Goal: Use online tool/utility: Use online tool/utility

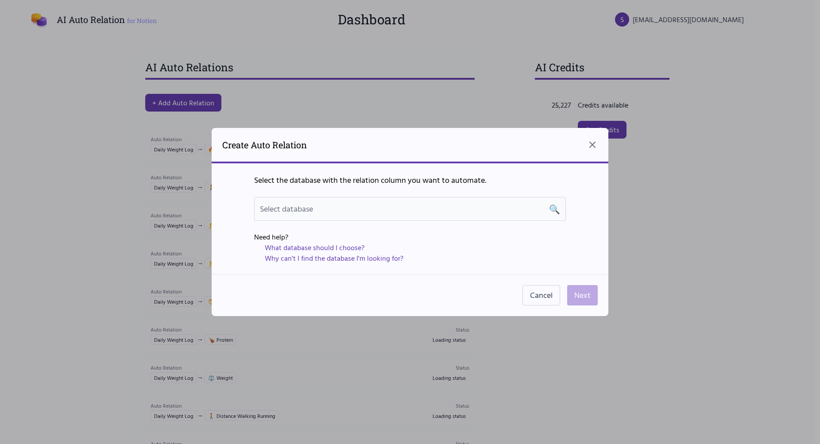
click at [340, 210] on div "Select database 🔍" at bounding box center [410, 209] width 300 height 12
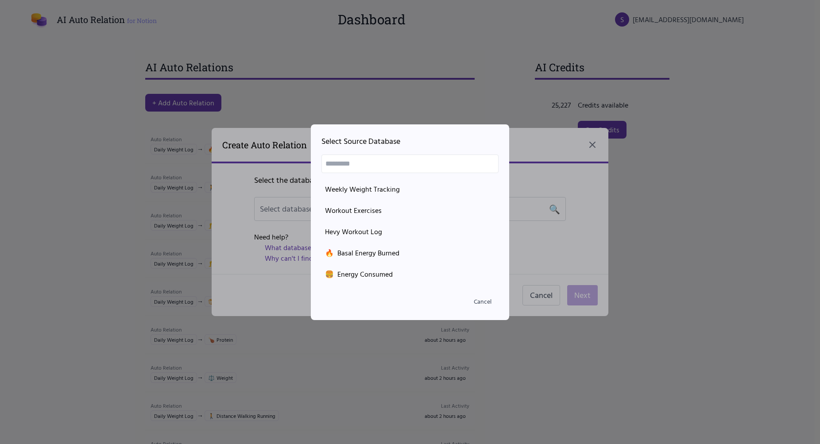
scroll to position [209, 0]
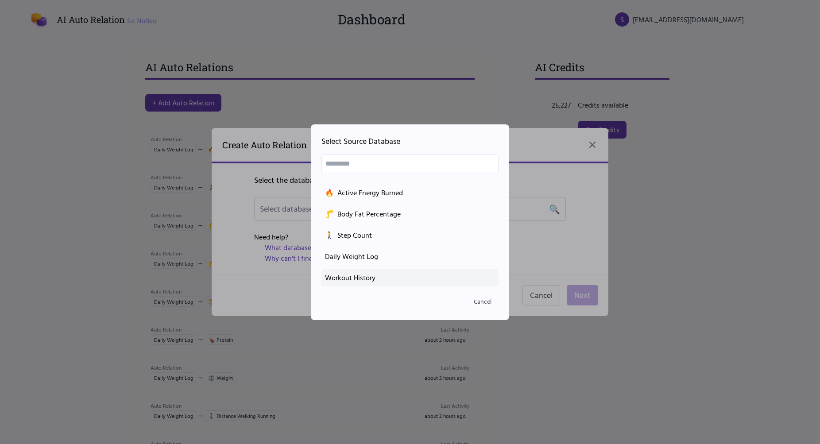
click at [383, 281] on div "Workout History" at bounding box center [410, 277] width 170 height 11
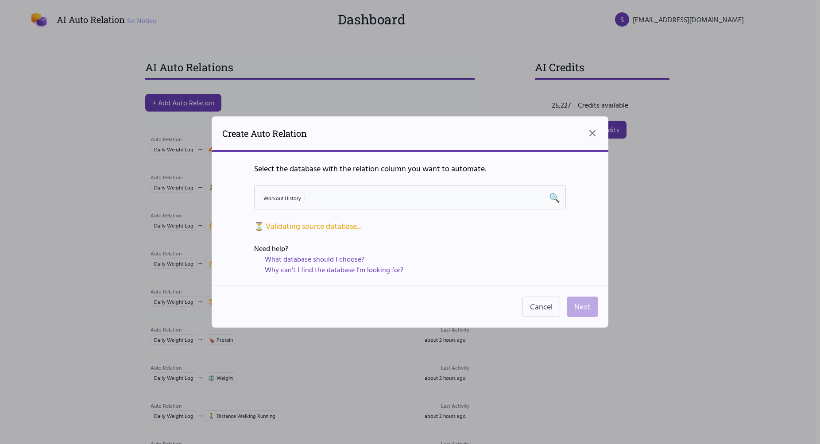
click at [354, 191] on div "Workout History 🔍" at bounding box center [410, 198] width 312 height 24
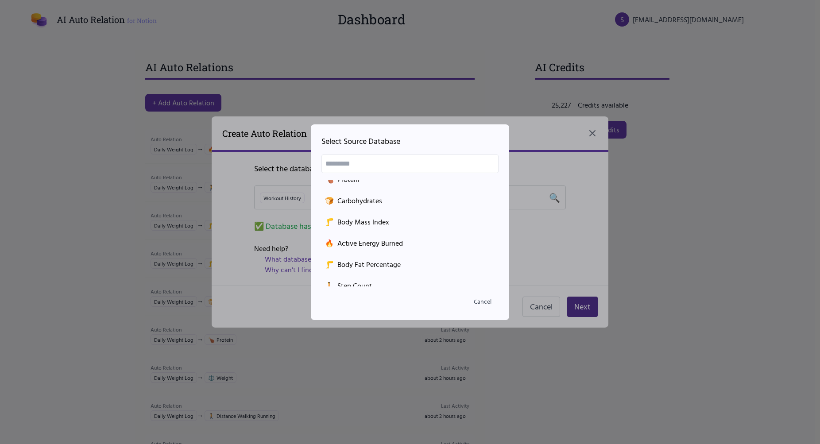
scroll to position [206, 0]
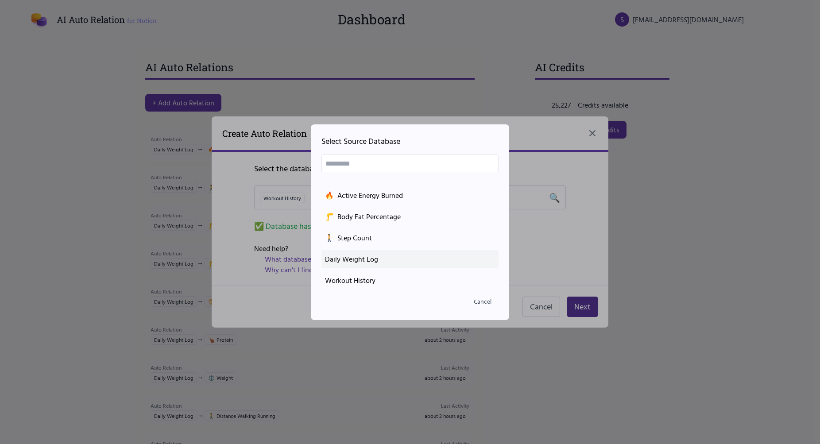
click at [382, 256] on div "Daily Weight Log" at bounding box center [410, 259] width 170 height 11
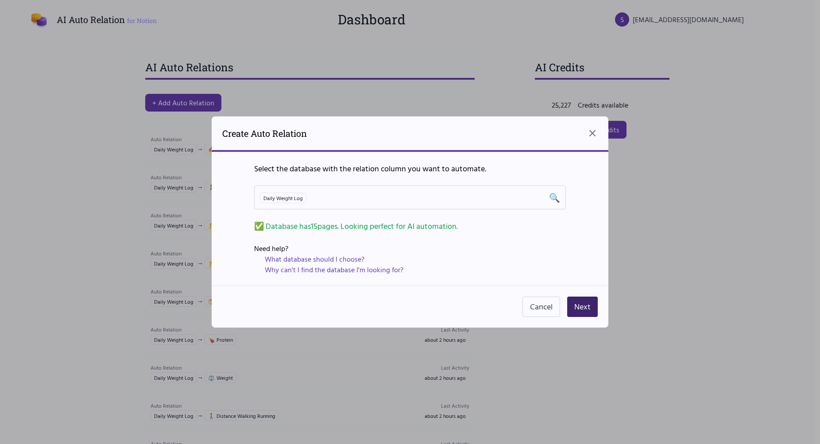
click at [585, 309] on button "Next" at bounding box center [582, 307] width 31 height 20
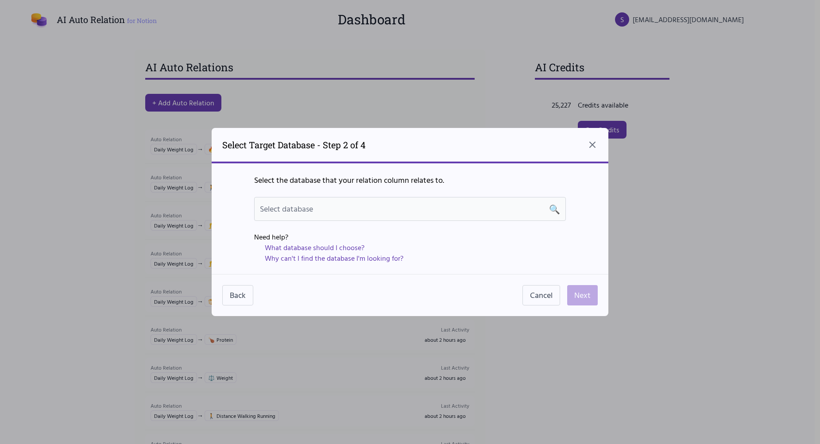
click at [431, 221] on div "Select database 🔍" at bounding box center [410, 209] width 312 height 24
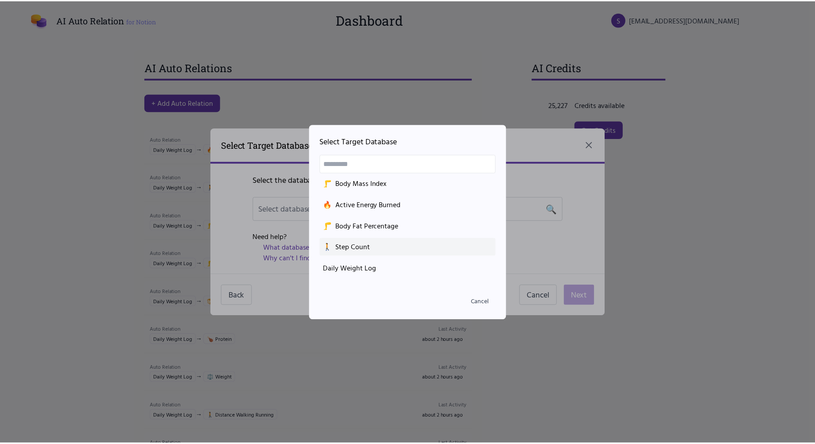
scroll to position [209, 0]
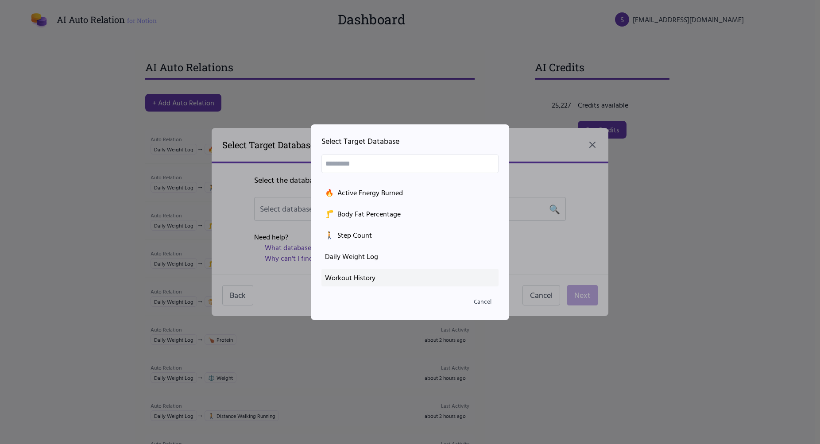
click at [374, 283] on li "Workout History" at bounding box center [410, 278] width 177 height 18
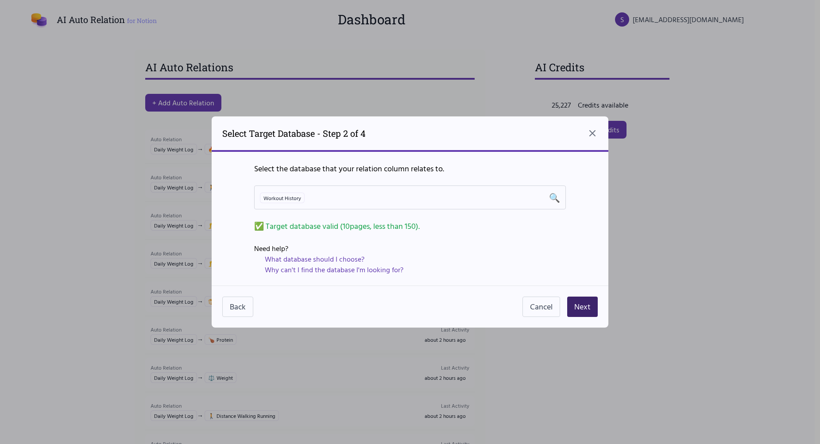
click at [594, 310] on button "Next" at bounding box center [582, 307] width 31 height 20
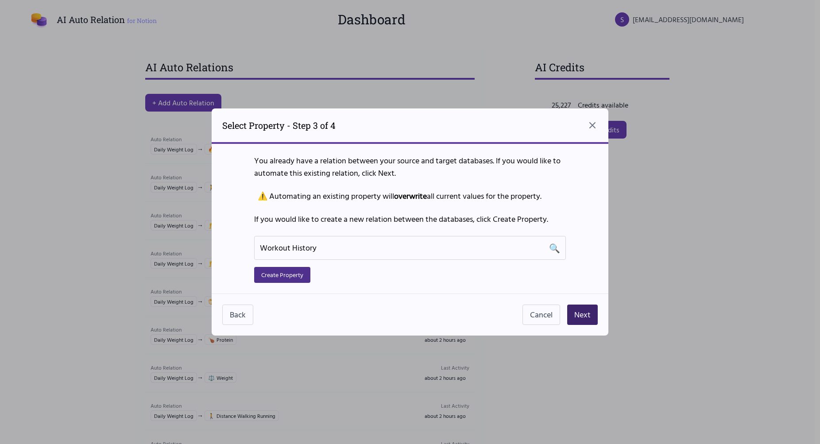
click at [593, 312] on button "Next" at bounding box center [582, 315] width 31 height 20
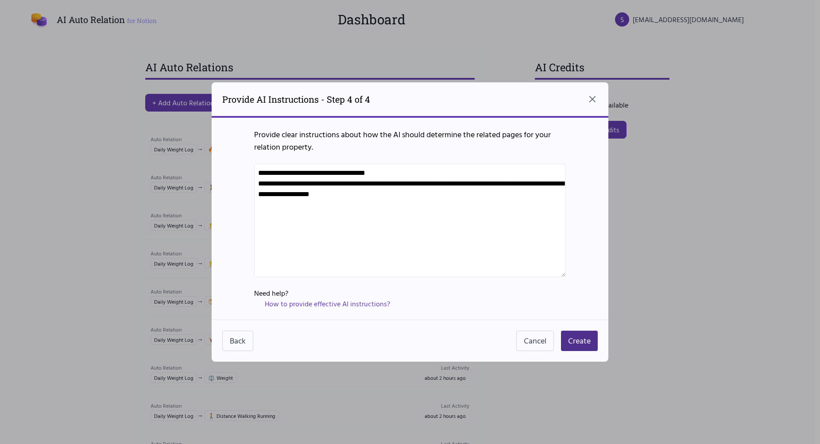
drag, startPoint x: 555, startPoint y: 205, endPoint x: 92, endPoint y: 123, distance: 470.6
click at [254, 164] on textarea "**********" at bounding box center [410, 220] width 312 height 113
paste textarea
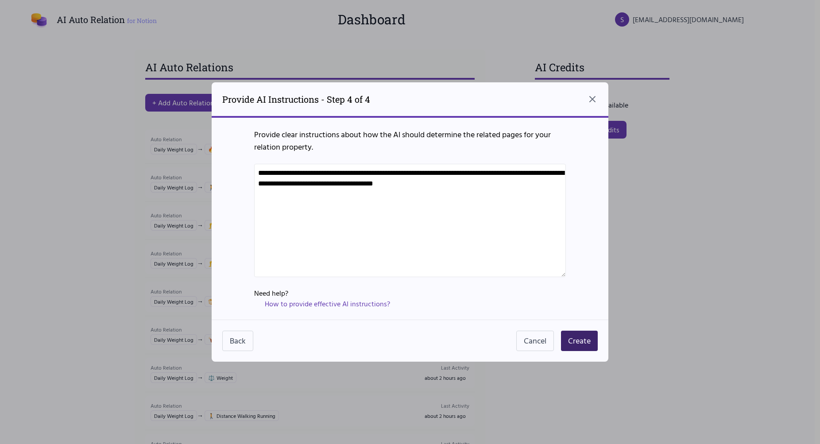
type textarea "**********"
click at [578, 337] on button "Create" at bounding box center [579, 341] width 37 height 20
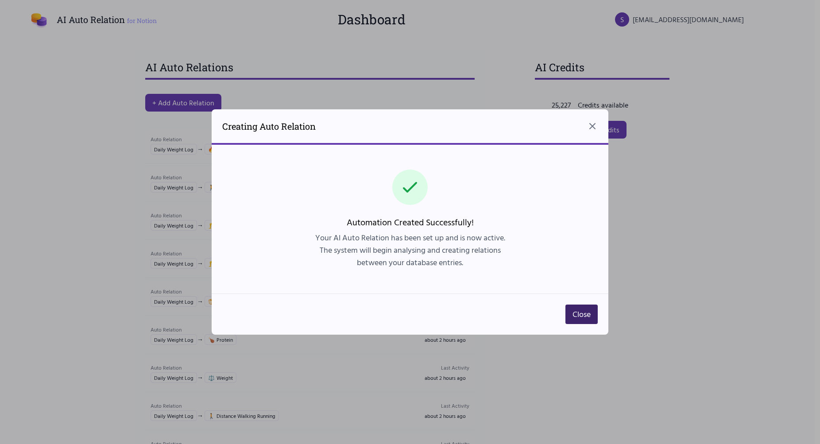
click at [583, 314] on button "Close" at bounding box center [582, 314] width 32 height 19
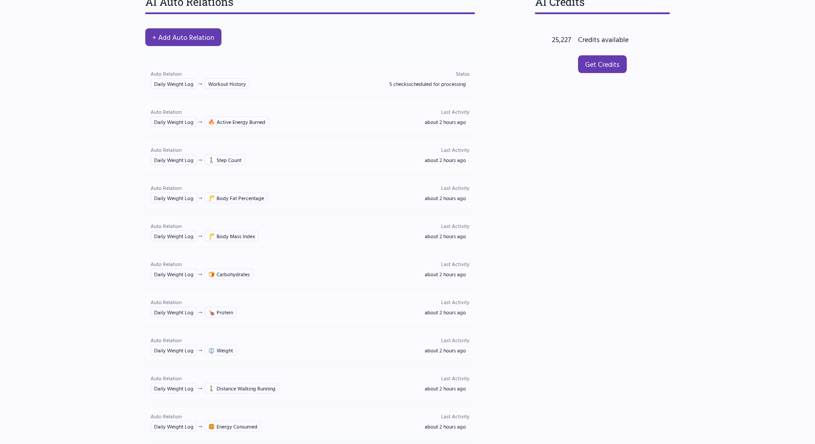
scroll to position [0, 0]
